Goal: Navigation & Orientation: Find specific page/section

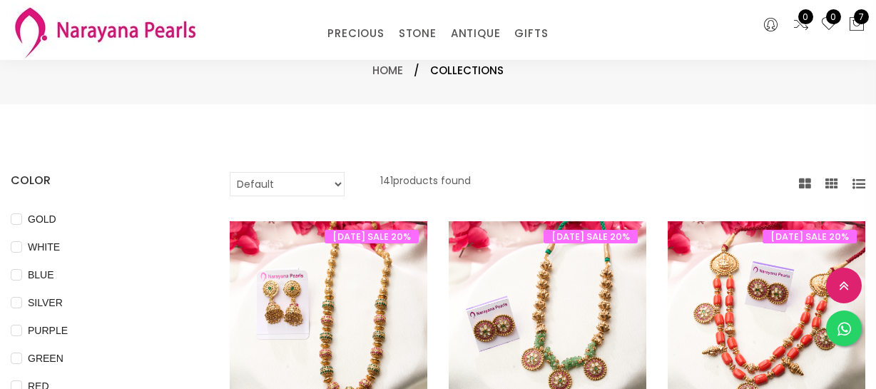
select select "INR"
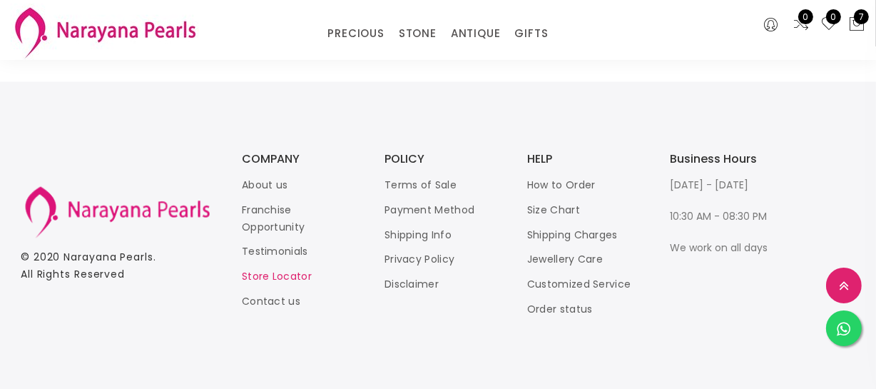
click at [277, 275] on link "Store Locator" at bounding box center [277, 277] width 70 height 14
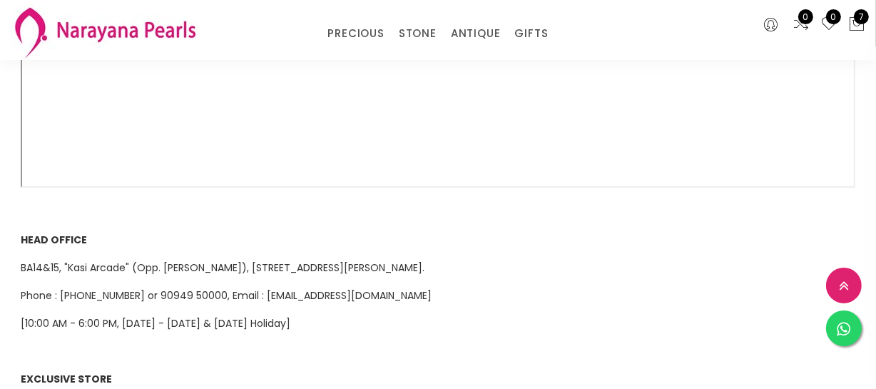
scroll to position [454, 0]
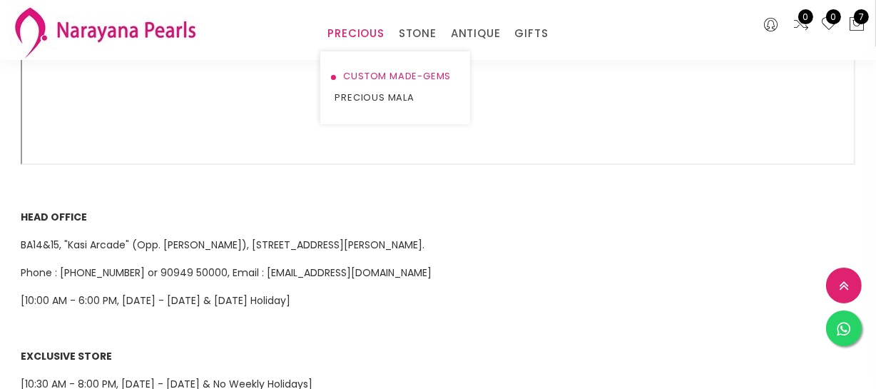
click at [349, 79] on link "CUSTOM MADE-GEMS" at bounding box center [394, 76] width 121 height 21
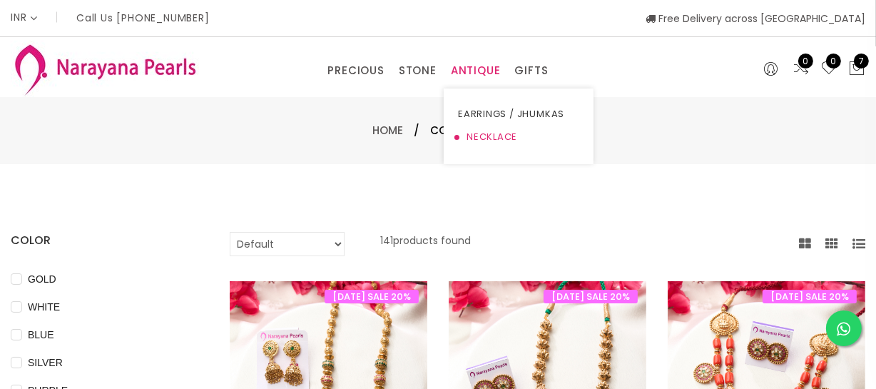
click at [481, 137] on link "NECKLACE" at bounding box center [518, 137] width 121 height 23
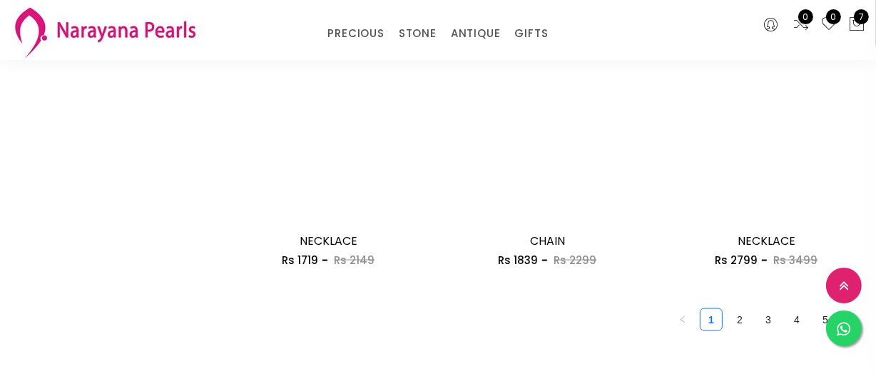
scroll to position [1945, 0]
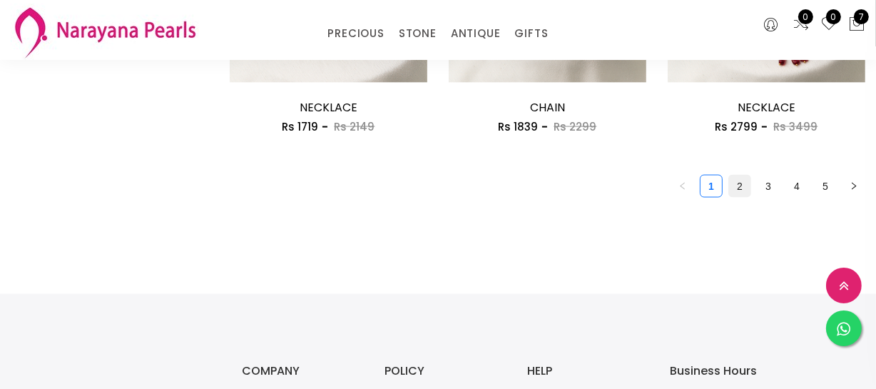
click at [745, 182] on link "2" at bounding box center [739, 185] width 21 height 21
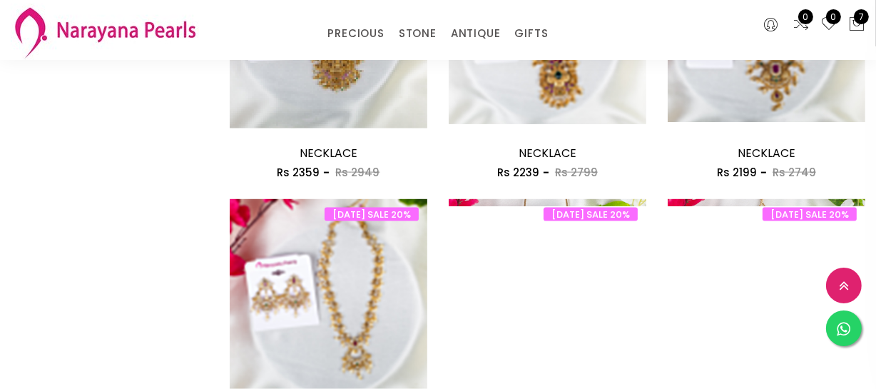
scroll to position [1750, 0]
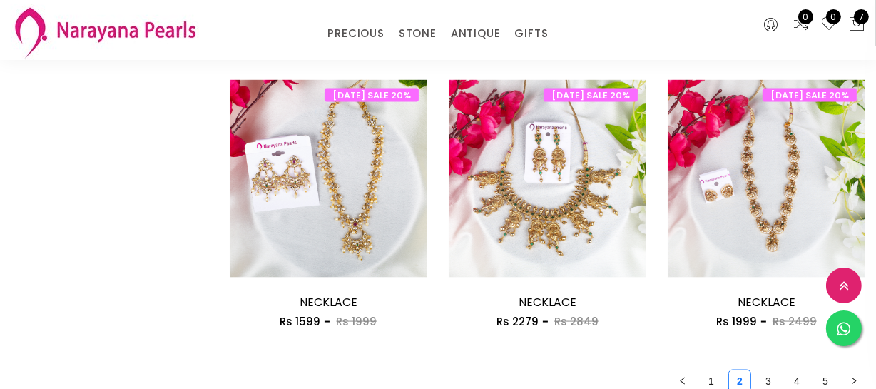
click at [761, 378] on link "3" at bounding box center [767, 380] width 21 height 21
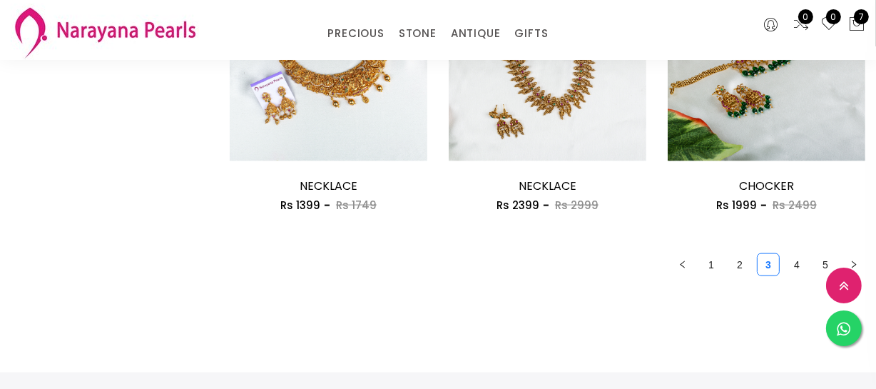
scroll to position [1880, 0]
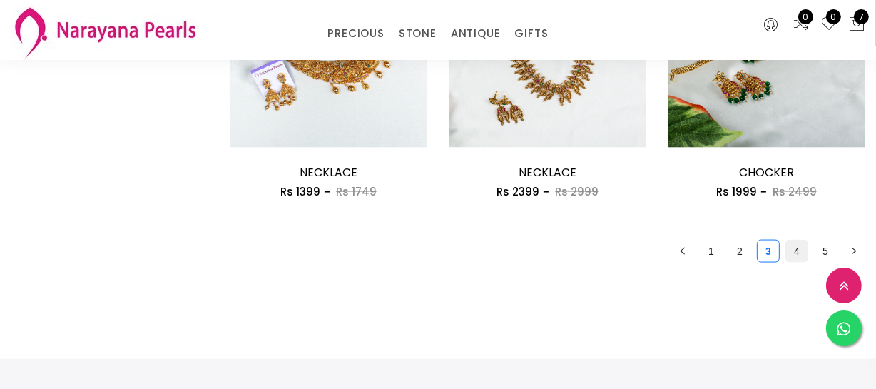
click at [798, 250] on link "4" at bounding box center [796, 250] width 21 height 21
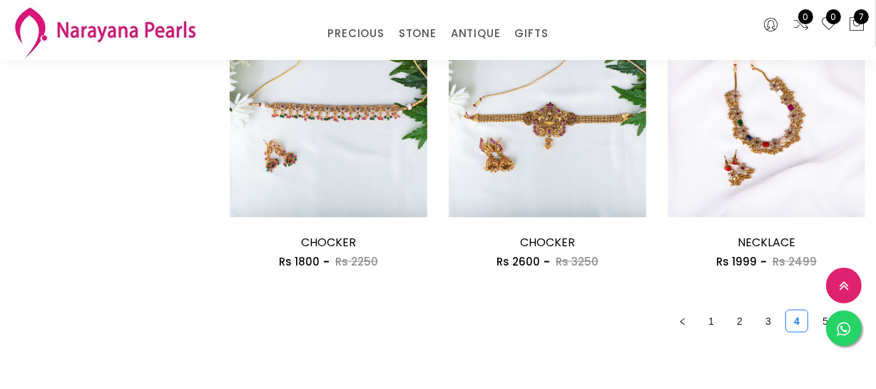
scroll to position [1880, 0]
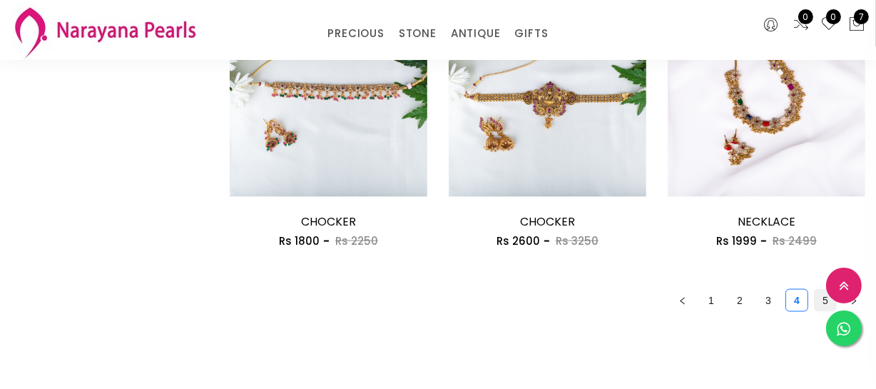
click at [819, 295] on link "5" at bounding box center [824, 300] width 21 height 21
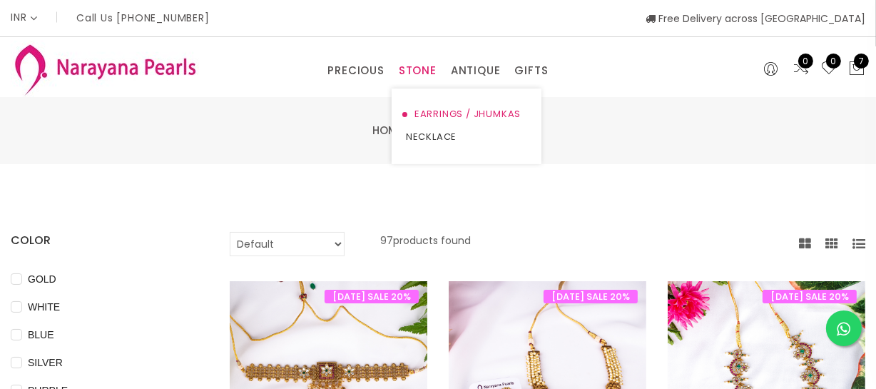
click at [415, 117] on link "EARRINGS / JHUMKAS" at bounding box center [466, 114] width 121 height 23
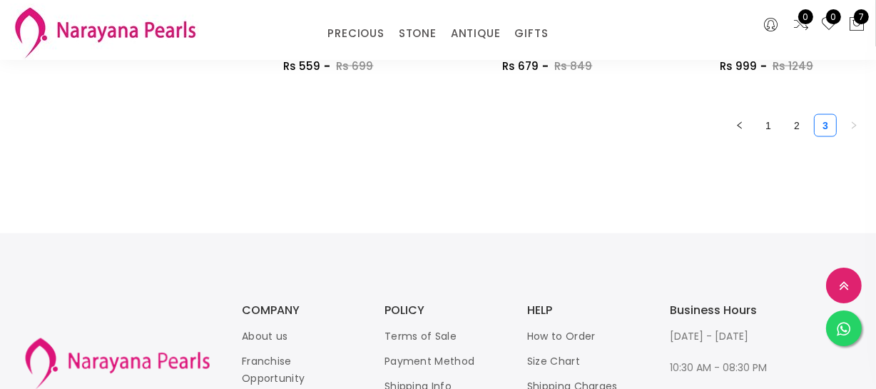
scroll to position [2010, 0]
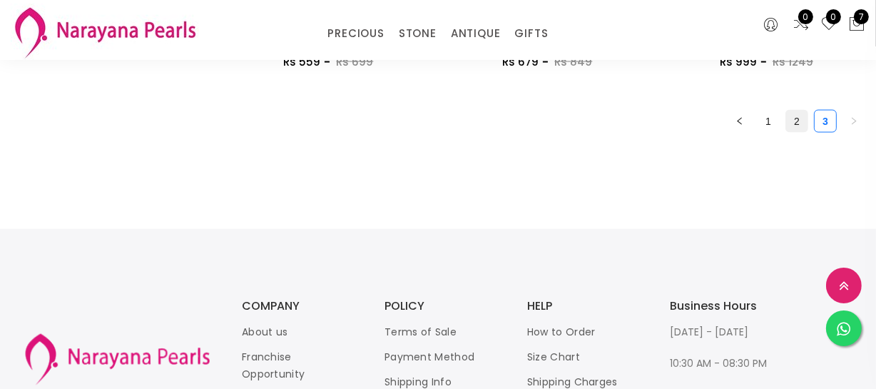
click at [798, 126] on link "2" at bounding box center [796, 121] width 21 height 21
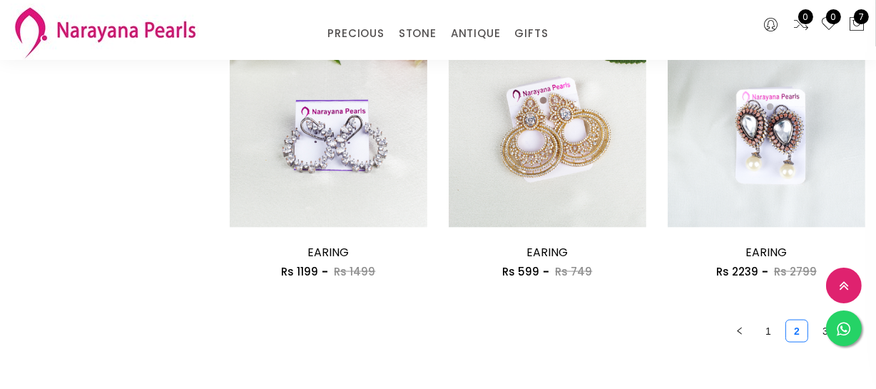
scroll to position [1815, 0]
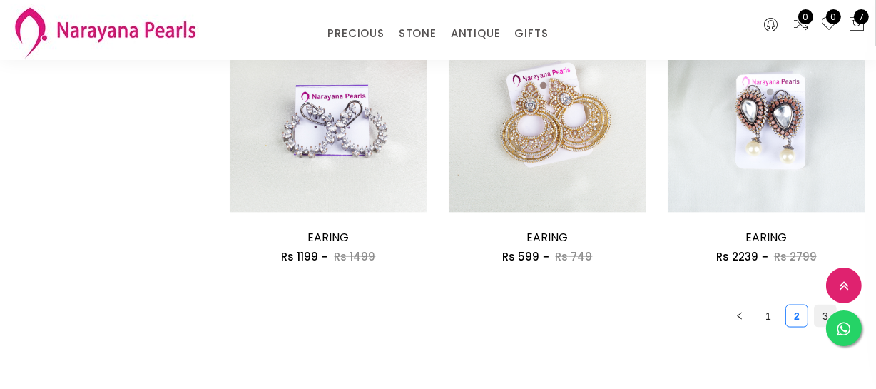
click at [819, 310] on link "3" at bounding box center [824, 315] width 21 height 21
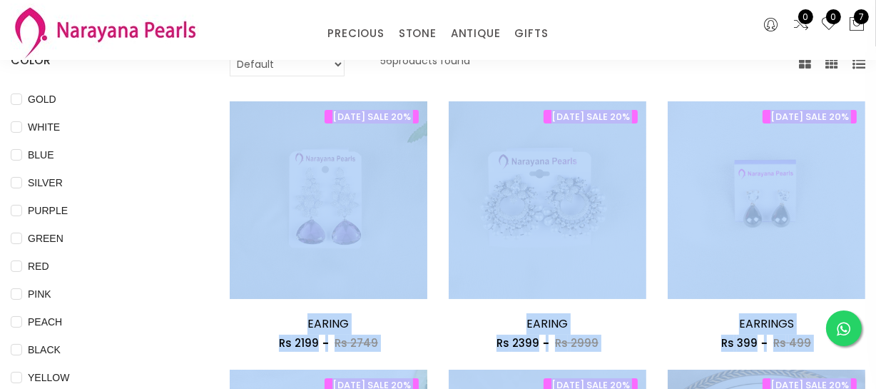
scroll to position [129, 0]
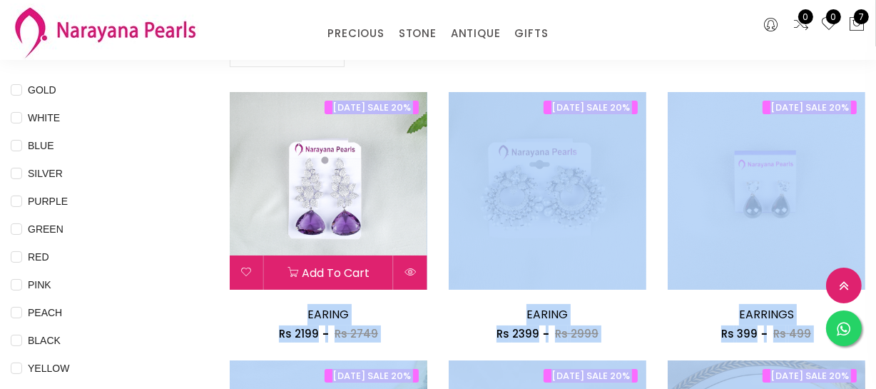
click at [241, 214] on img at bounding box center [329, 191] width 198 height 198
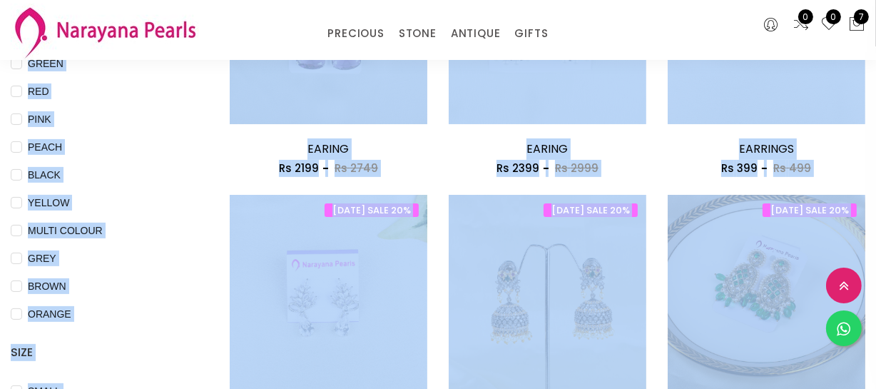
scroll to position [324, 0]
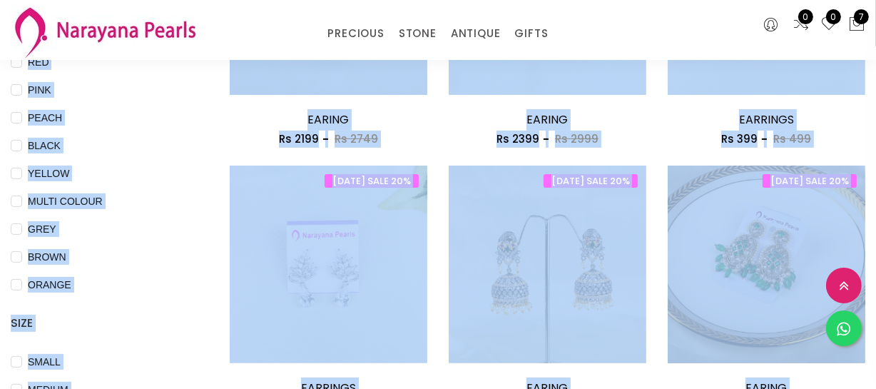
click at [155, 248] on div "BROWN" at bounding box center [99, 256] width 176 height 17
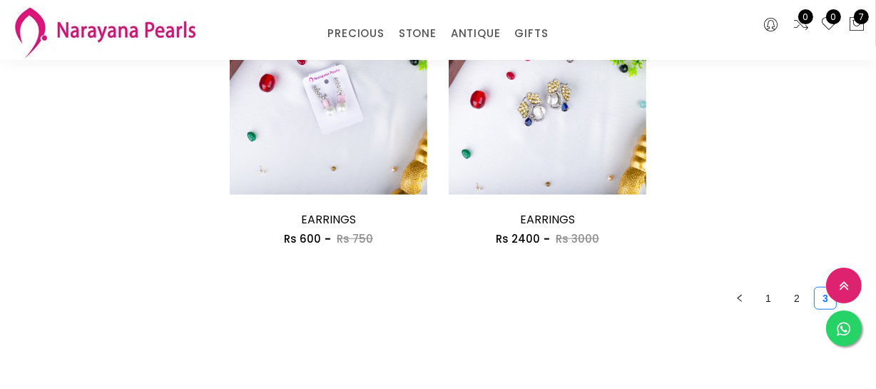
scroll to position [1620, 0]
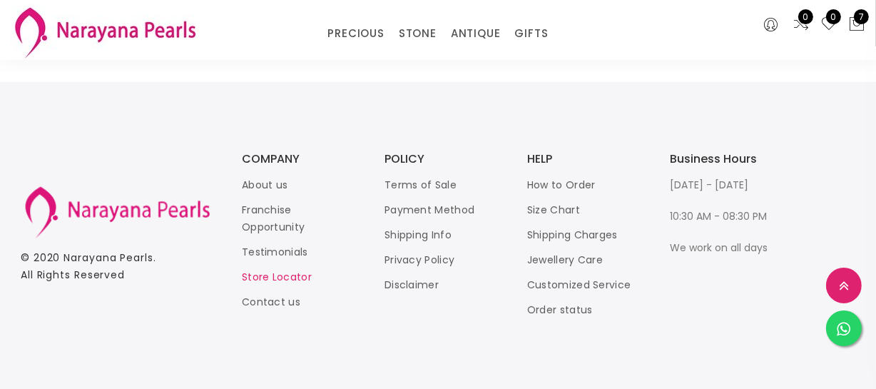
click at [265, 271] on link "Store Locator" at bounding box center [277, 277] width 70 height 14
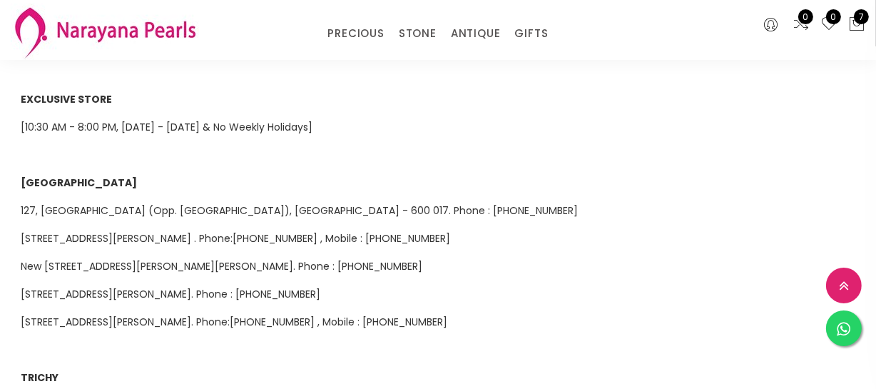
scroll to position [713, 0]
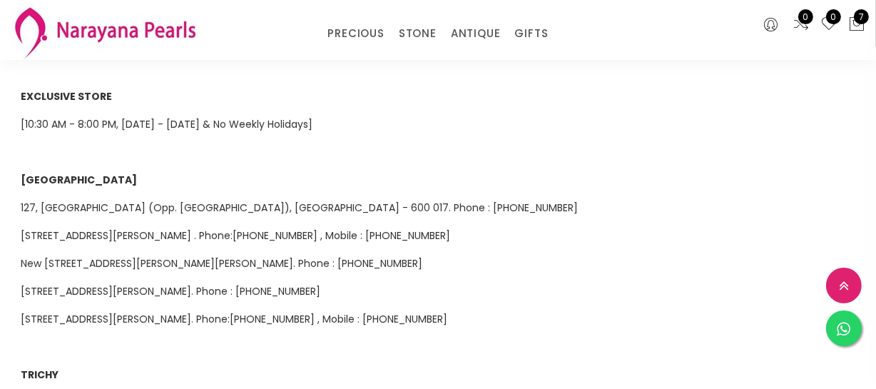
click at [320, 284] on span "[STREET_ADDRESS][PERSON_NAME]. Phone : [PHONE_NUMBER]" at bounding box center [171, 291] width 300 height 14
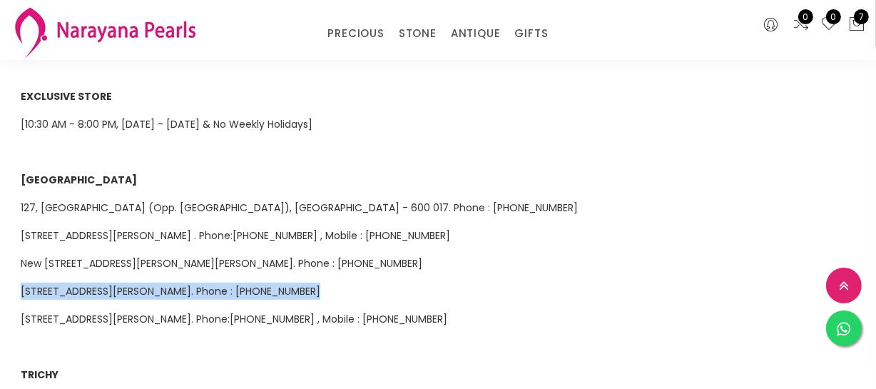
click at [320, 284] on span "[STREET_ADDRESS][PERSON_NAME]. Phone : [PHONE_NUMBER]" at bounding box center [171, 291] width 300 height 14
copy span "[STREET_ADDRESS][PERSON_NAME]. Phone : [PHONE_NUMBER]"
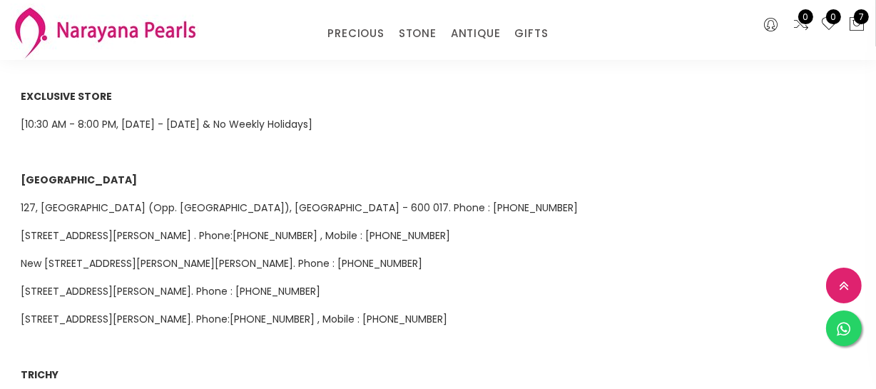
drag, startPoint x: 344, startPoint y: 135, endPoint x: 352, endPoint y: 124, distance: 13.3
click at [349, 143] on p at bounding box center [438, 151] width 834 height 17
drag, startPoint x: 352, startPoint y: 124, endPoint x: 363, endPoint y: 118, distance: 12.5
click at [359, 120] on div "NARAYANA PEARLS ([GEOGRAPHIC_DATA]) PRIVATE LIMITED operates 8 retail jewellery…" at bounding box center [438, 61] width 856 height 1199
click at [152, 312] on span "[STREET_ADDRESS][PERSON_NAME]. Phone:[PHONE_NUMBER] , Mobile : [PHONE_NUMBER]" at bounding box center [234, 319] width 426 height 14
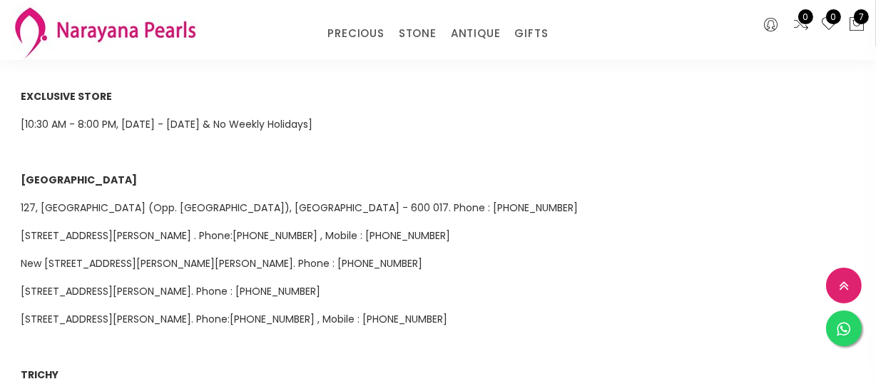
click at [153, 312] on span "[STREET_ADDRESS][PERSON_NAME]. Phone:[PHONE_NUMBER] , Mobile : [PHONE_NUMBER]" at bounding box center [234, 319] width 426 height 14
click at [168, 312] on span "[STREET_ADDRESS][PERSON_NAME]. Phone:[PHONE_NUMBER] , Mobile : [PHONE_NUMBER]" at bounding box center [234, 319] width 426 height 14
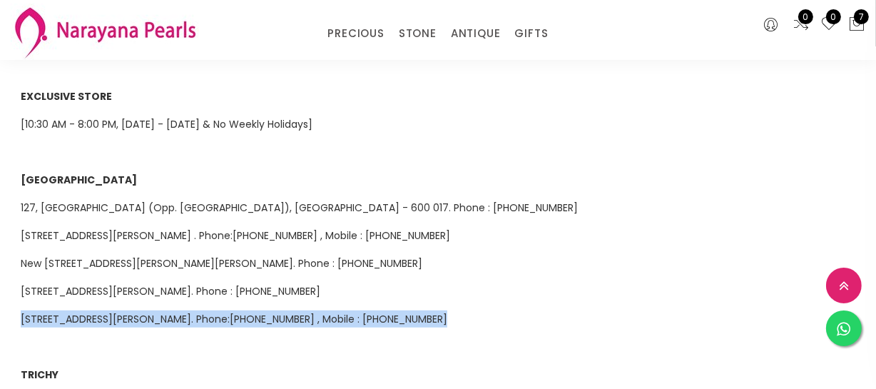
click at [168, 312] on span "[STREET_ADDRESS][PERSON_NAME]. Phone:[PHONE_NUMBER] , Mobile : [PHONE_NUMBER]" at bounding box center [234, 319] width 426 height 14
copy span "[STREET_ADDRESS][PERSON_NAME]. Phone:[PHONE_NUMBER] , Mobile : [PHONE_NUMBER]"
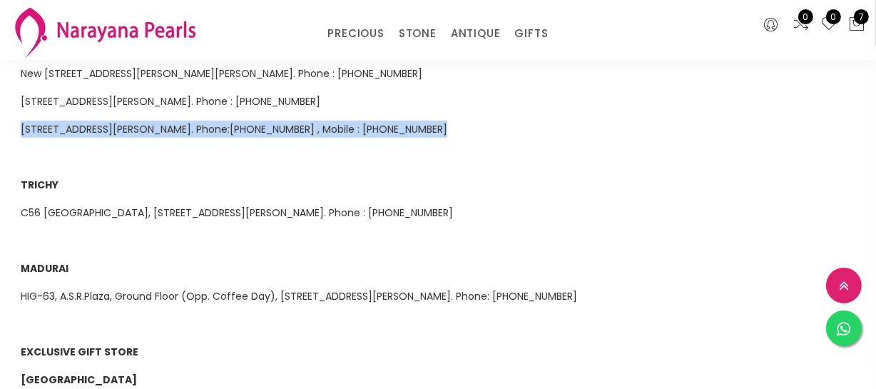
scroll to position [907, 0]
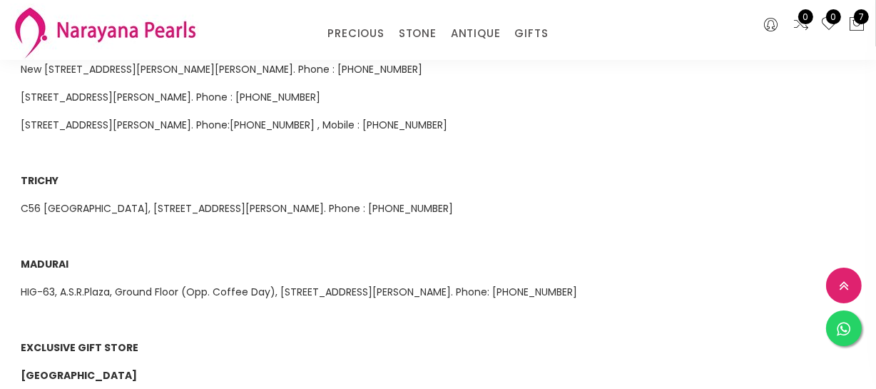
click at [294, 201] on span "C56 [GEOGRAPHIC_DATA], [STREET_ADDRESS][PERSON_NAME]. Phone : [PHONE_NUMBER]" at bounding box center [237, 208] width 432 height 14
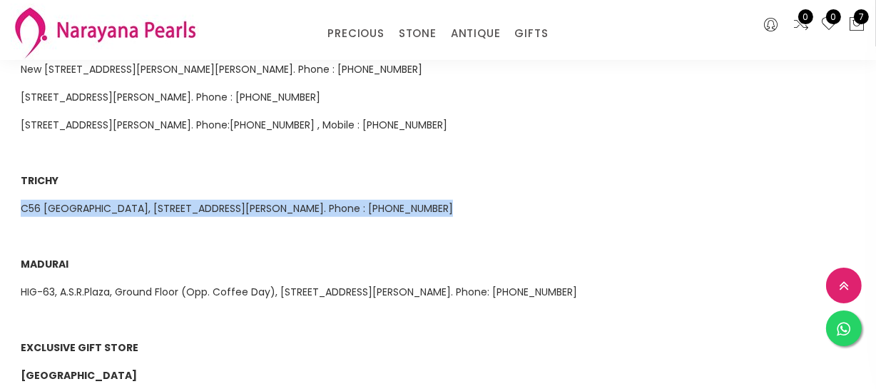
click at [294, 201] on span "C56 [GEOGRAPHIC_DATA], [STREET_ADDRESS][PERSON_NAME]. Phone : [PHONE_NUMBER]" at bounding box center [237, 208] width 432 height 14
copy span "C56 [GEOGRAPHIC_DATA], [STREET_ADDRESS][PERSON_NAME]. Phone : [PHONE_NUMBER]"
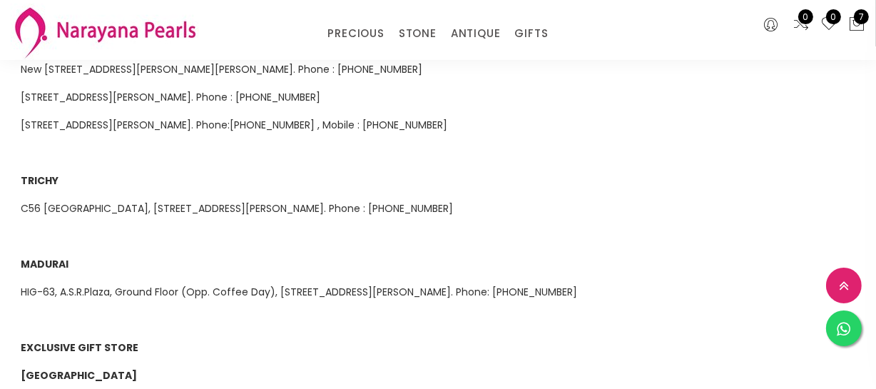
click at [128, 285] on span "HIG-63, A.S.R.Plaza, Ground Floor (Opp. Coffee Day), [STREET_ADDRESS][PERSON_NA…" at bounding box center [299, 292] width 556 height 14
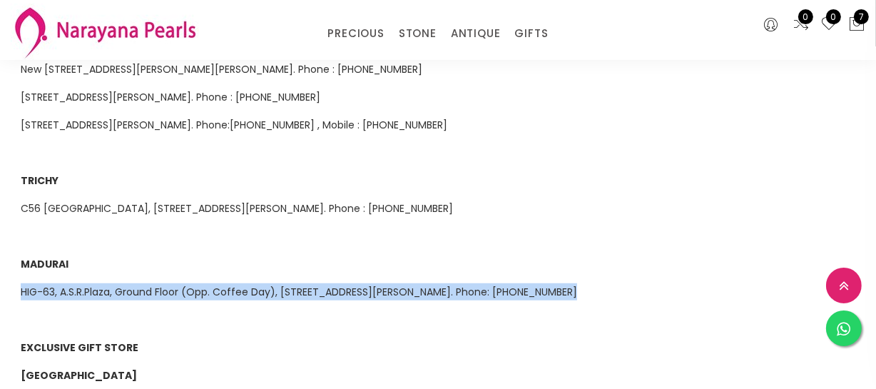
click at [128, 285] on span "HIG-63, A.S.R.Plaza, Ground Floor (Opp. Coffee Day), [STREET_ADDRESS][PERSON_NA…" at bounding box center [299, 292] width 556 height 14
copy span "HIG-63, A.S.R.Plaza, Ground Floor (Opp. Coffee Day), [STREET_ADDRESS][PERSON_NA…"
